Goal: Task Accomplishment & Management: Manage account settings

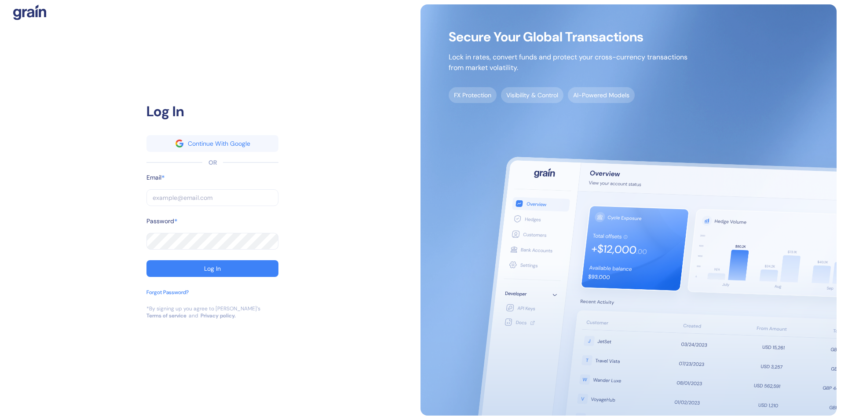
type input "jasmin.basilio@stuba.com"
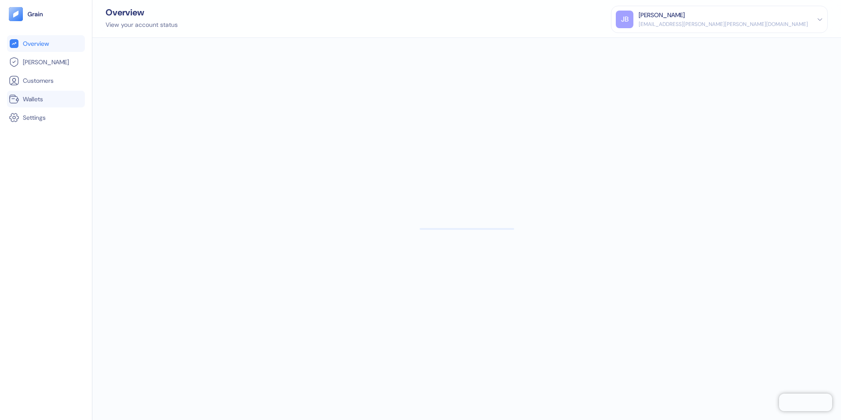
click at [36, 98] on span "Wallets" at bounding box center [33, 99] width 20 height 9
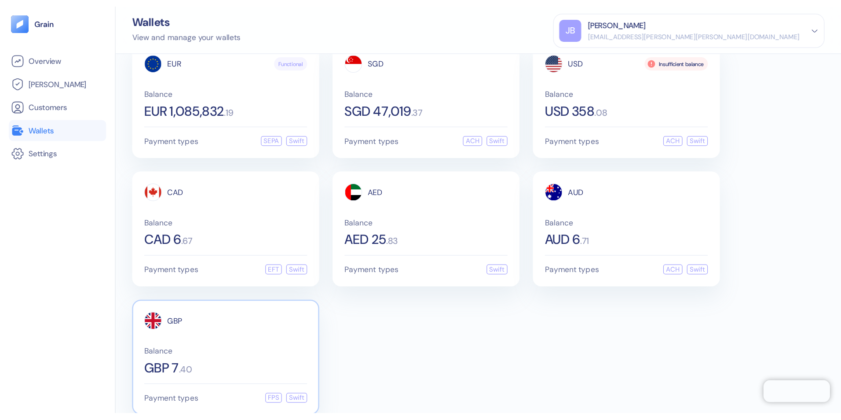
scroll to position [34, 0]
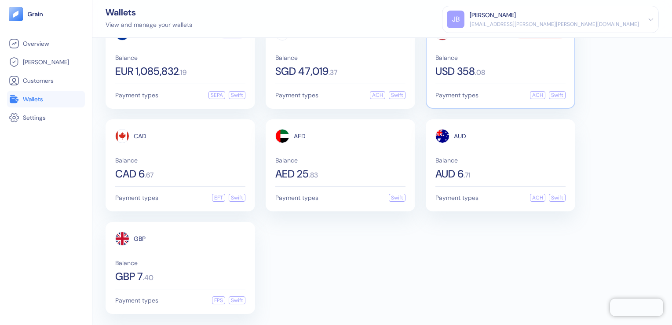
click at [488, 73] on div "USD 358 . 08" at bounding box center [500, 71] width 130 height 11
